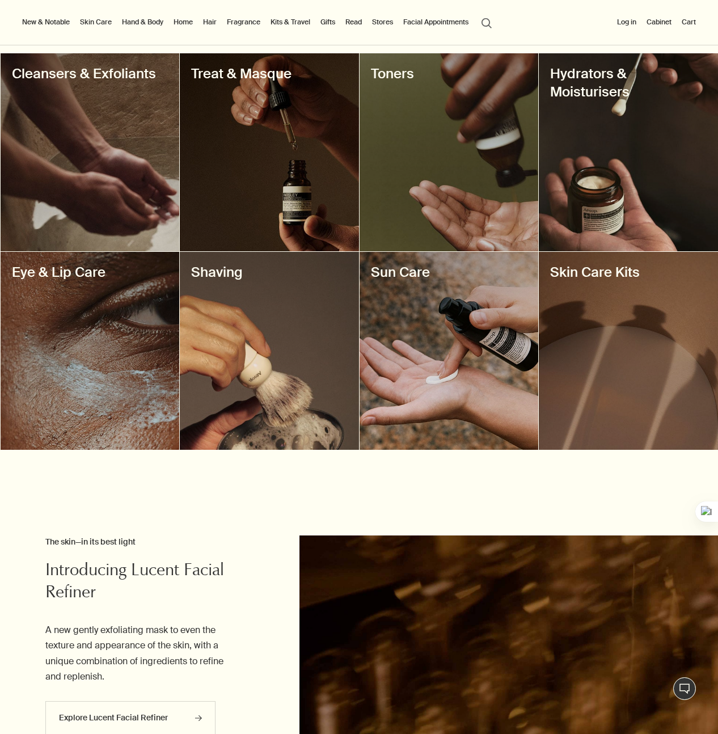
scroll to position [378, 0]
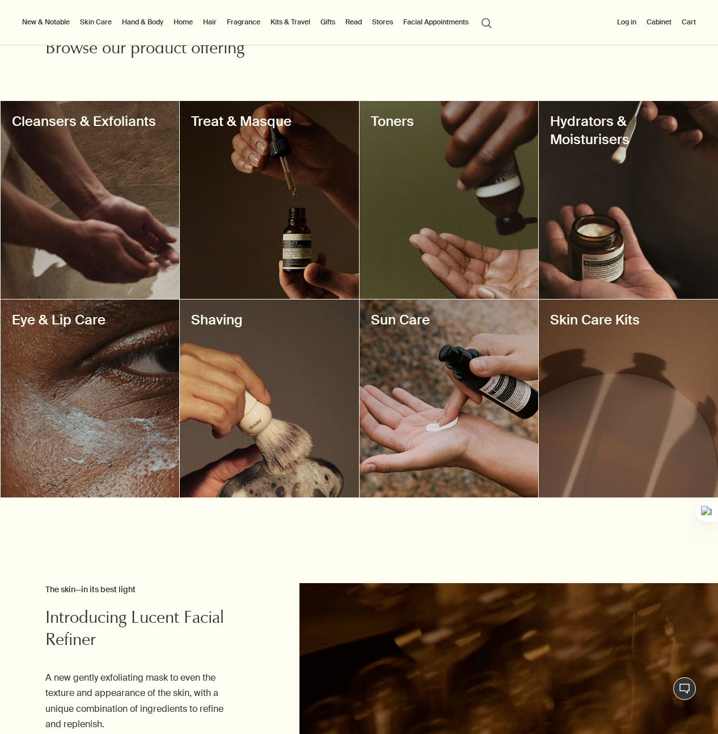
click at [449, 188] on div at bounding box center [449, 200] width 179 height 198
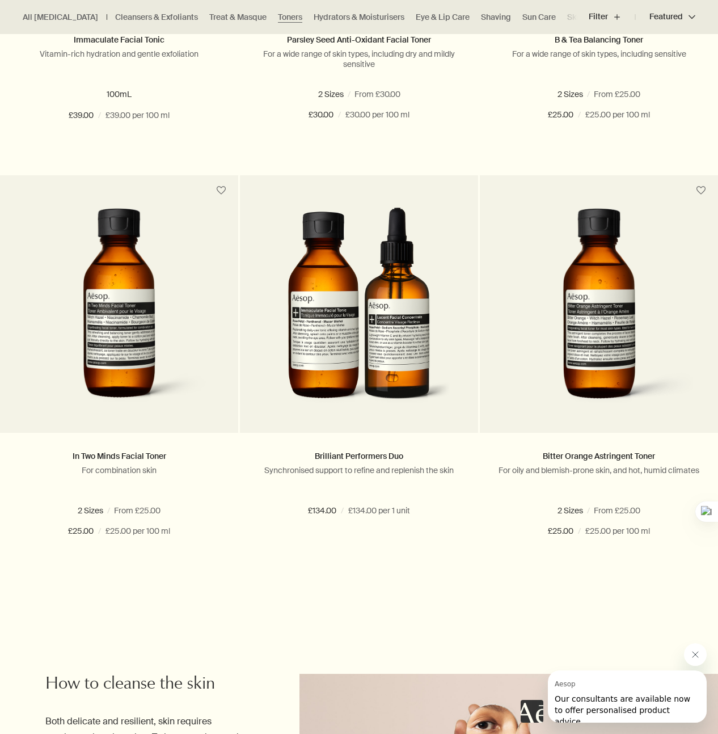
scroll to position [605, 0]
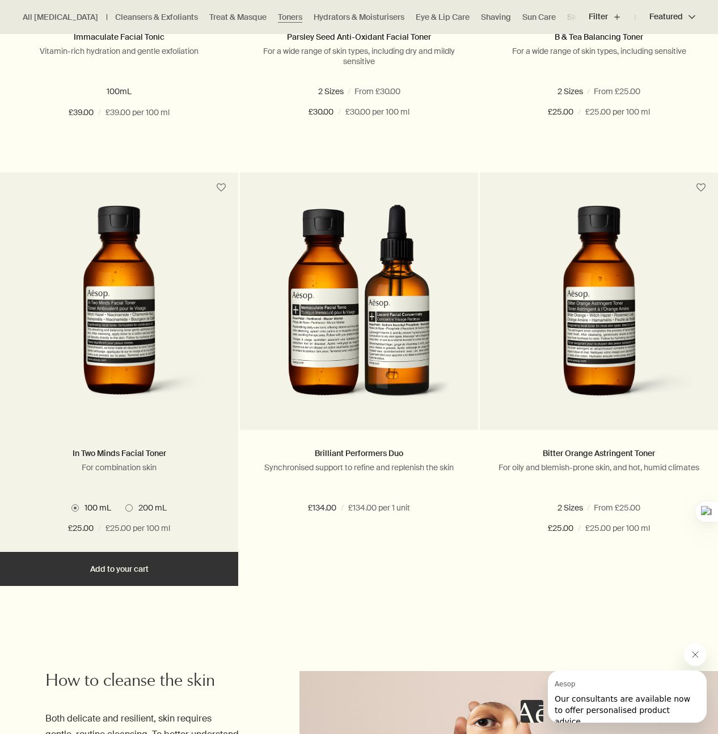
click at [133, 510] on span "200 mL" at bounding box center [150, 507] width 34 height 10
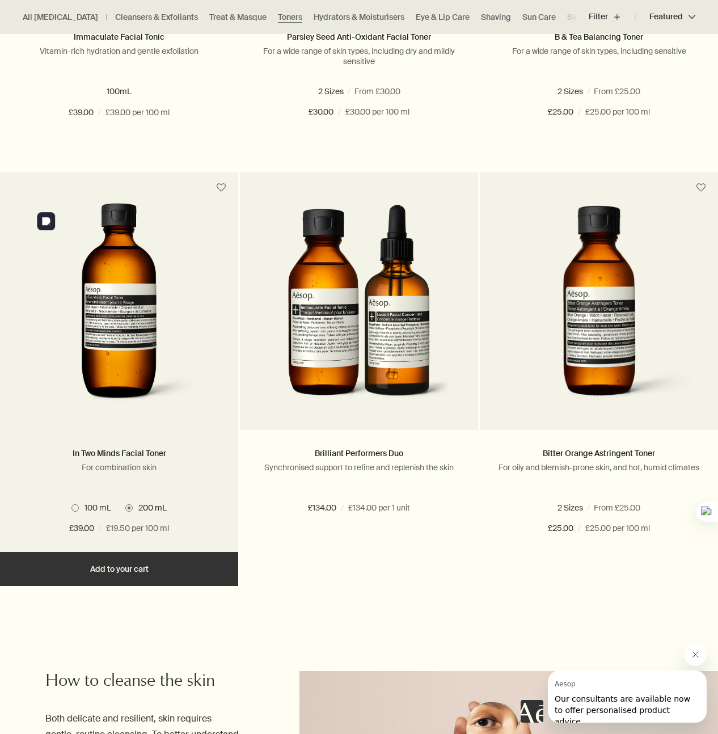
click at [142, 295] on img at bounding box center [119, 308] width 182 height 210
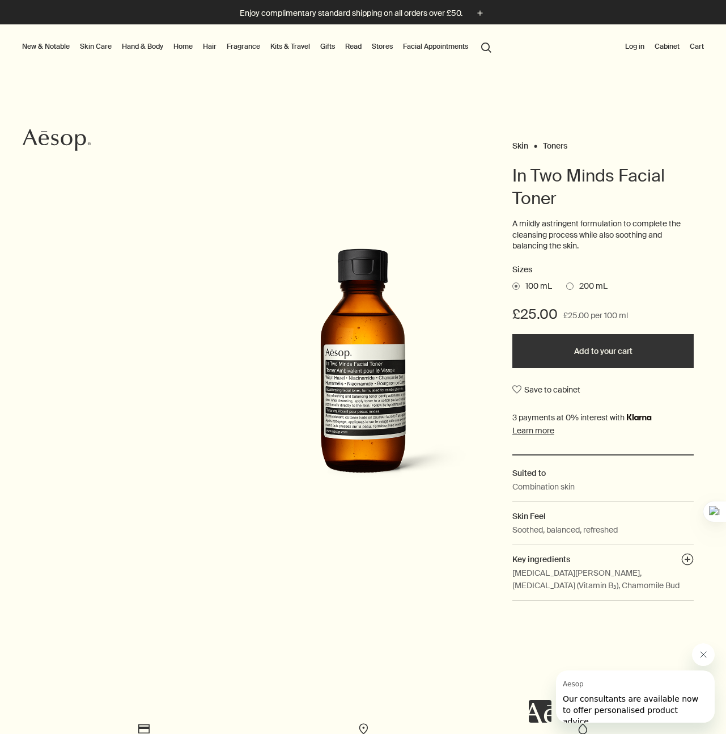
click at [574, 288] on span "200 mL" at bounding box center [591, 286] width 34 height 11
click at [567, 288] on input "200 mL" at bounding box center [567, 284] width 0 height 7
